Goal: Navigation & Orientation: Find specific page/section

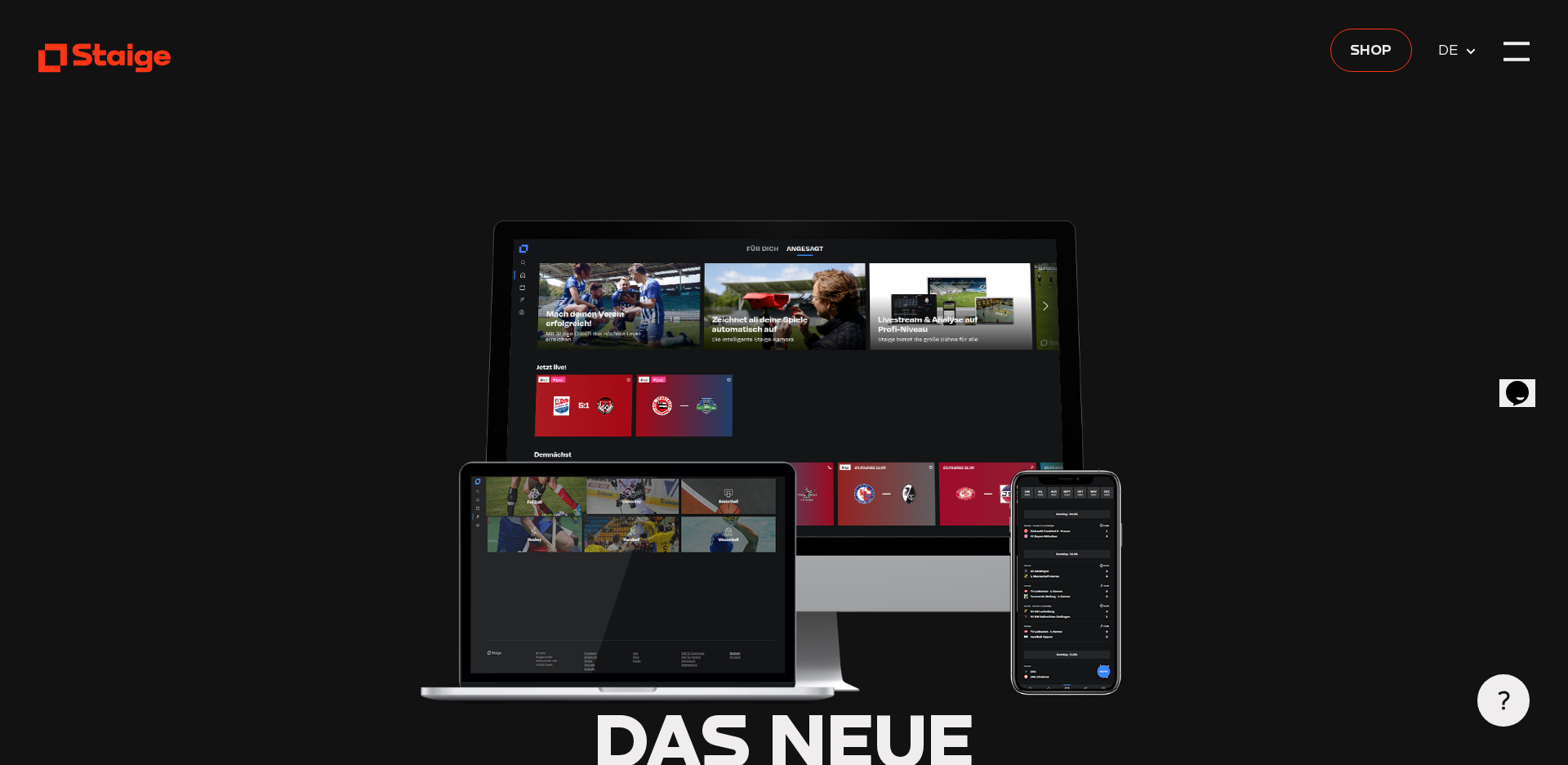
type input "0.8"
click at [1510, 59] on div at bounding box center [1516, 51] width 26 height 26
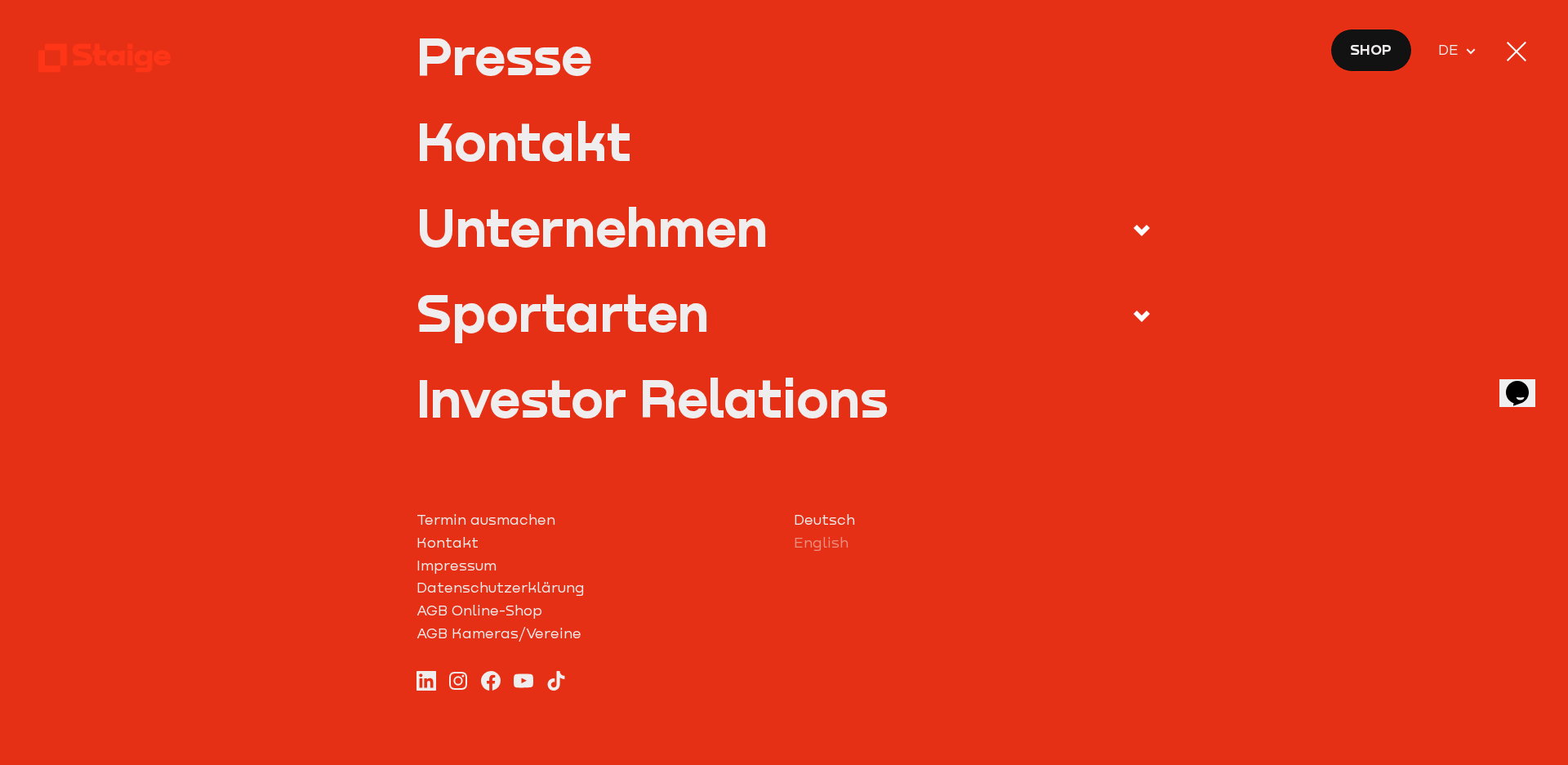
scroll to position [717, 0]
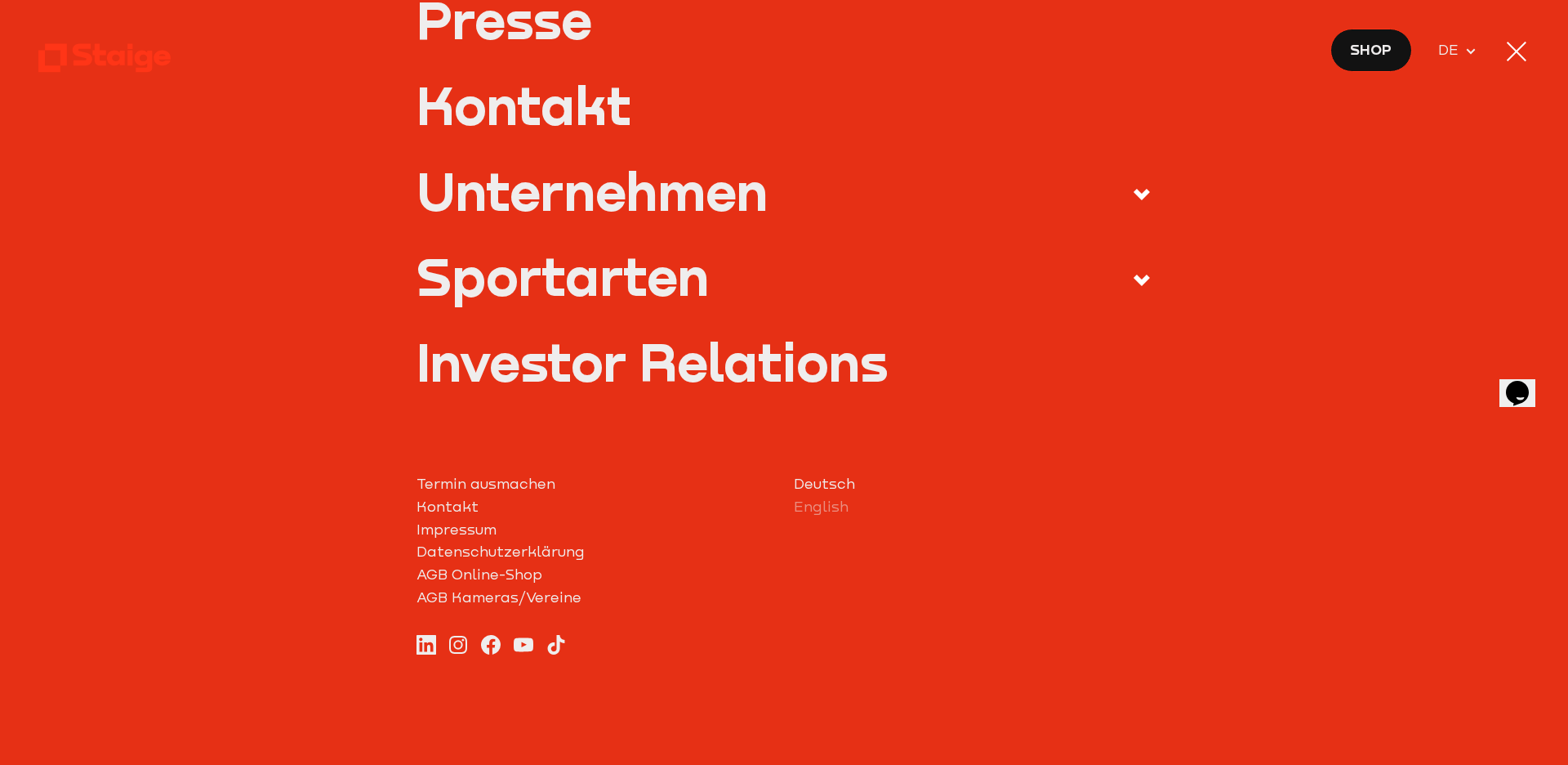
click at [1132, 286] on icon at bounding box center [1142, 281] width 20 height 20
click at [0, 0] on input "Sportarten" at bounding box center [0, 0] width 0 height 0
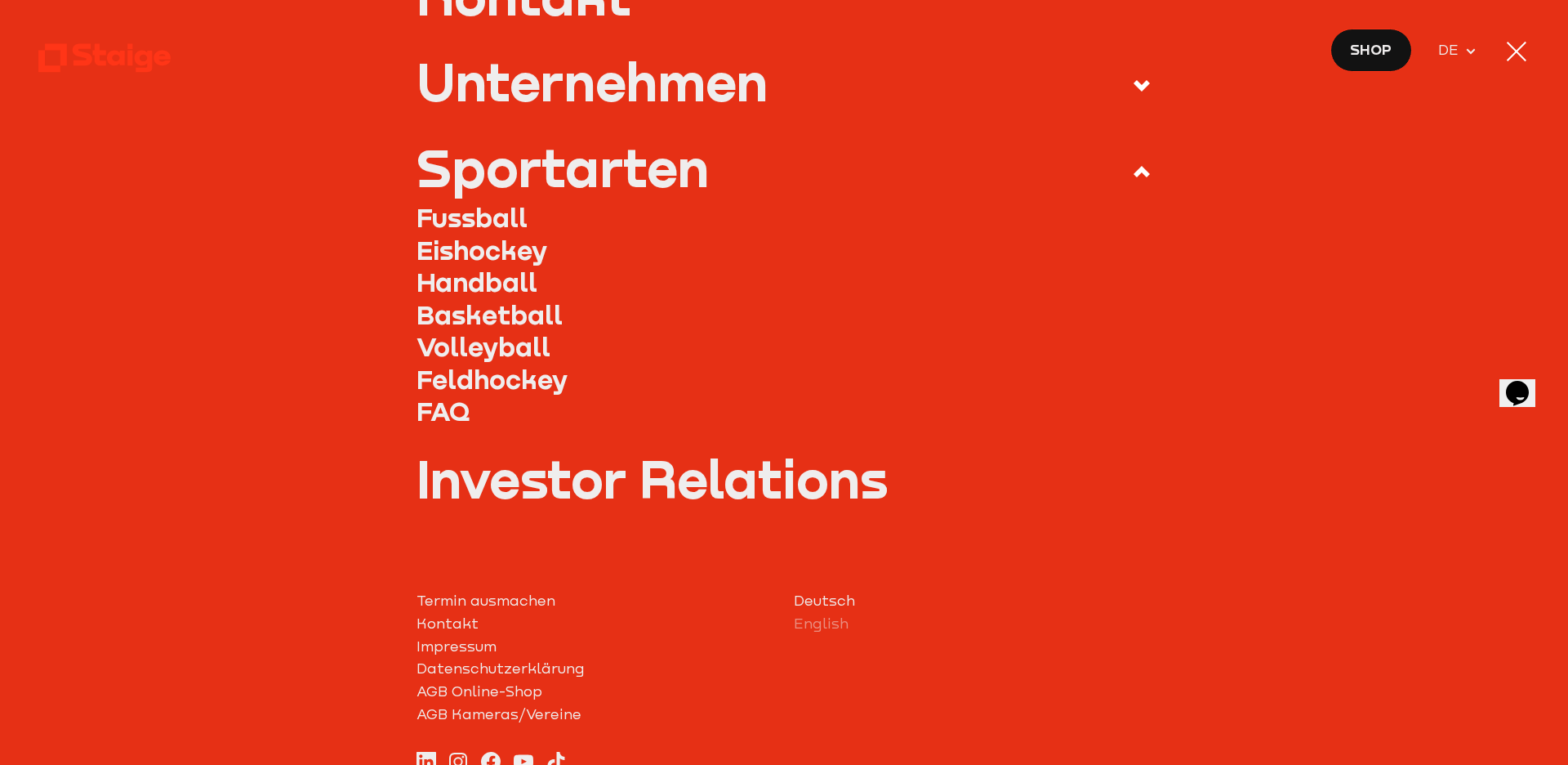
scroll to position [607, 0]
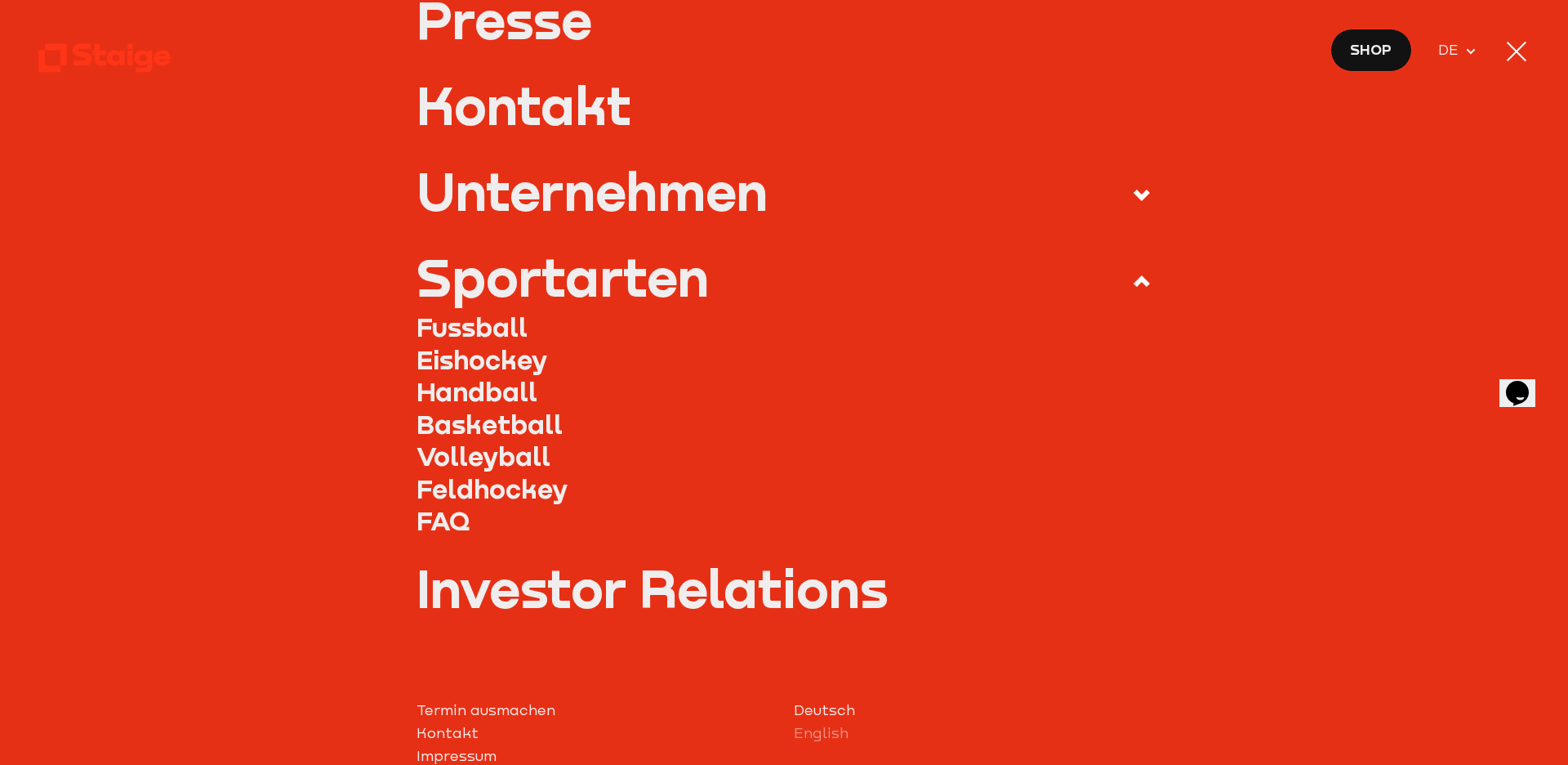
click at [512, 335] on link "Fussball" at bounding box center [784, 326] width 736 height 33
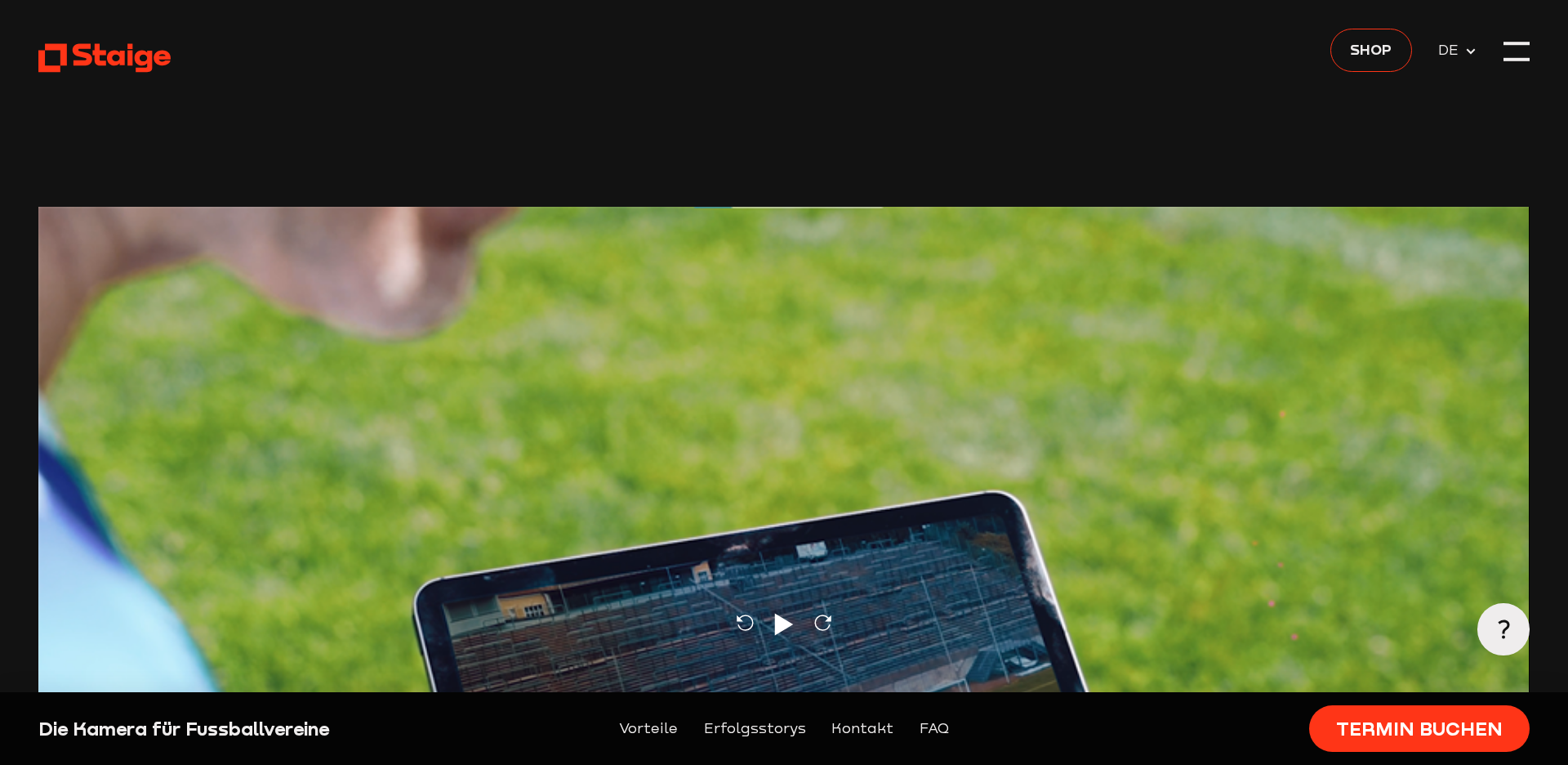
click at [91, 53] on icon at bounding box center [104, 58] width 131 height 32
